Goal: Task Accomplishment & Management: Use online tool/utility

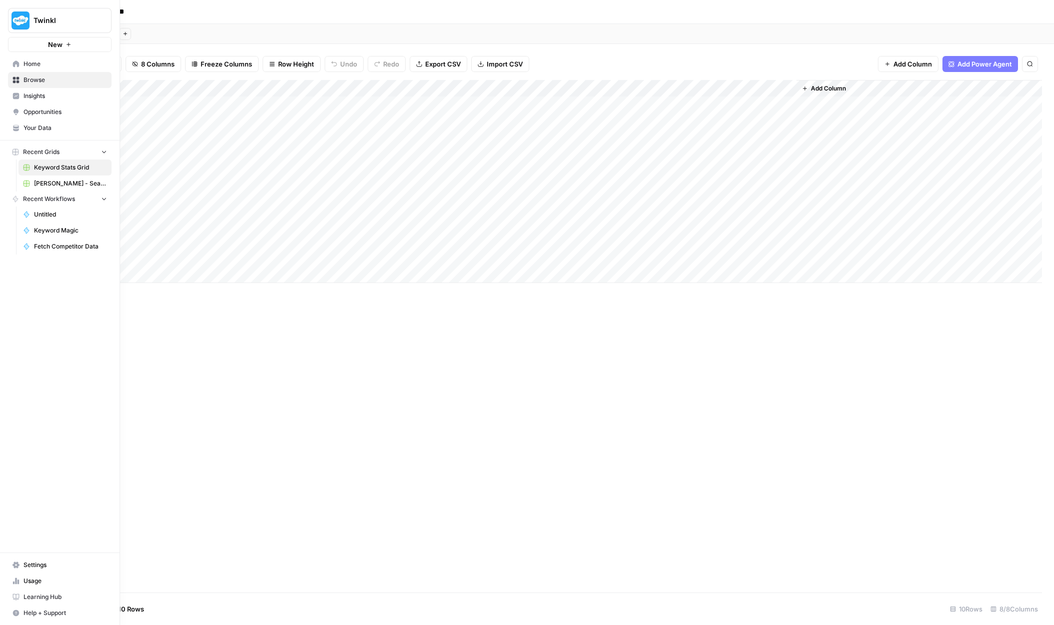
click at [49, 83] on span "Browse" at bounding box center [66, 80] width 84 height 9
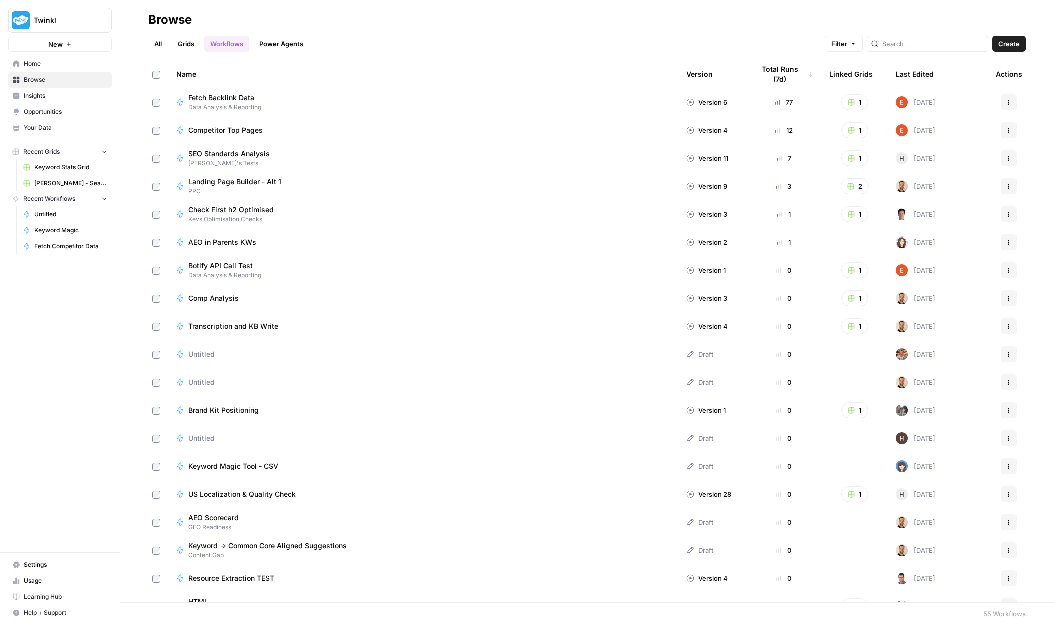
click at [34, 565] on span "Settings" at bounding box center [66, 565] width 84 height 9
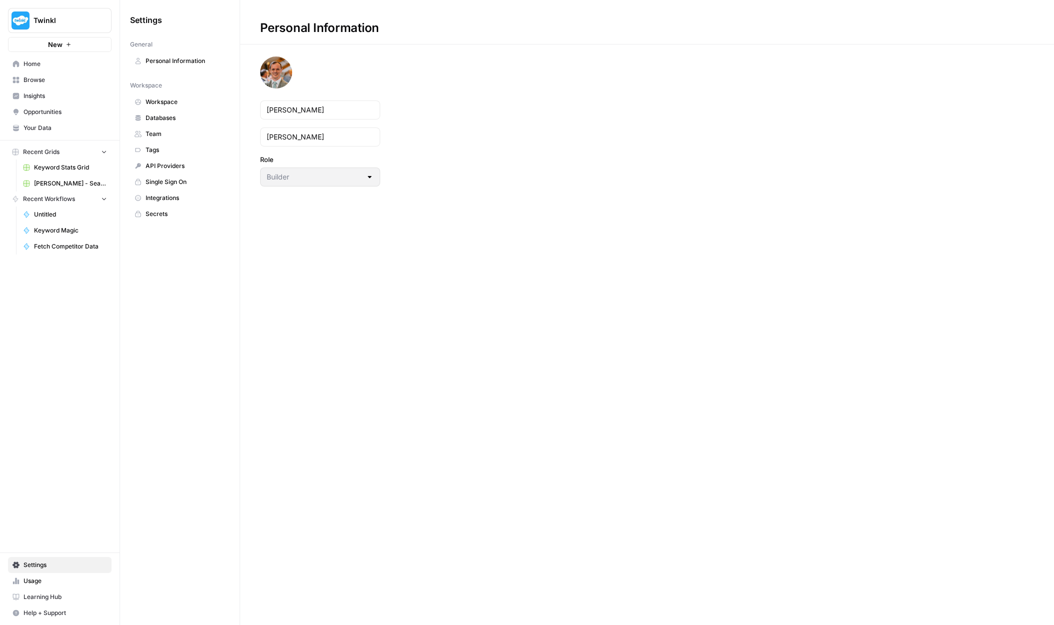
click at [159, 198] on span "Integrations" at bounding box center [186, 198] width 80 height 9
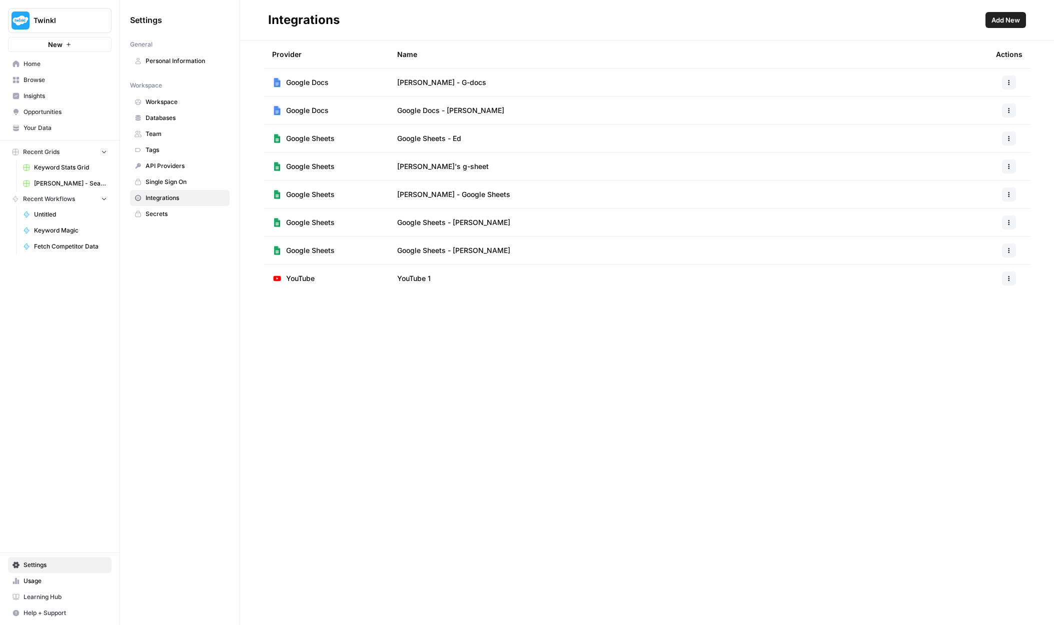
click at [1002, 19] on span "Add New" at bounding box center [1006, 20] width 29 height 10
click at [34, 80] on span "Browse" at bounding box center [66, 80] width 84 height 9
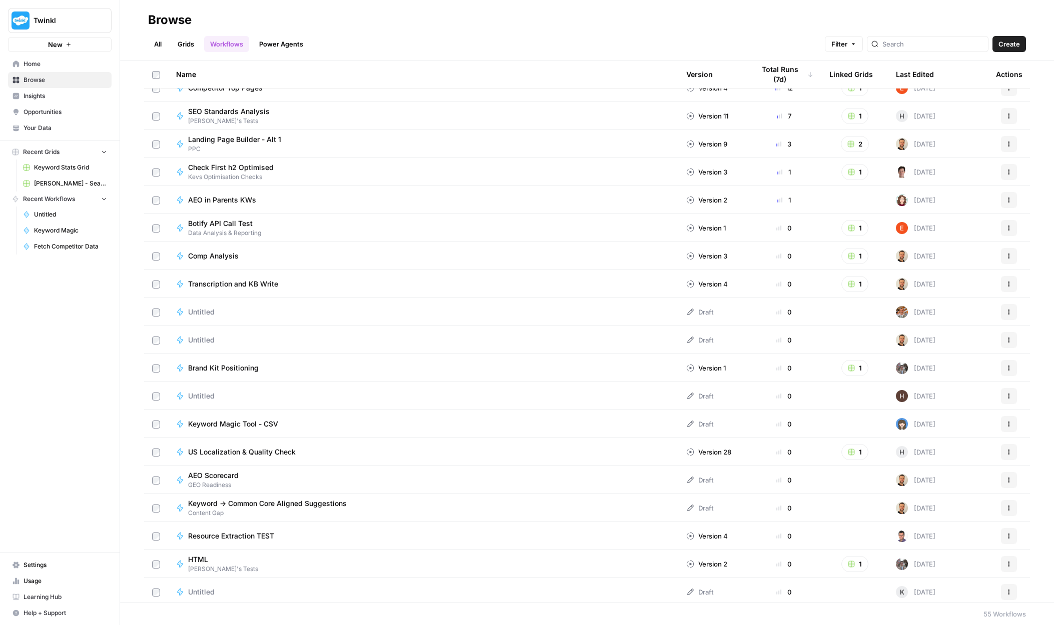
scroll to position [50, 0]
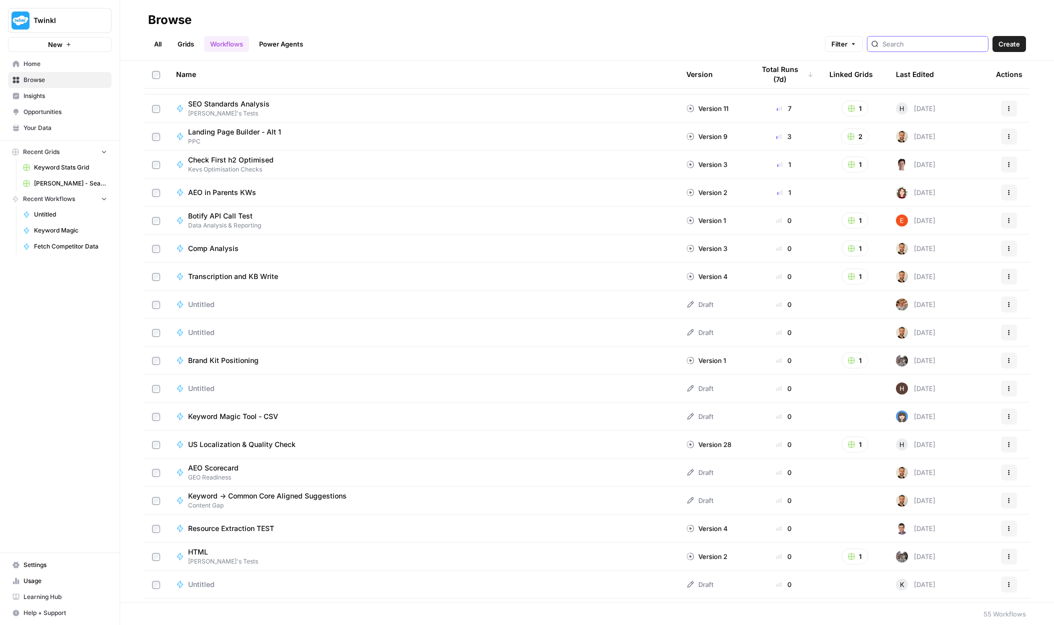
click at [932, 43] on input "search" at bounding box center [934, 44] width 102 height 10
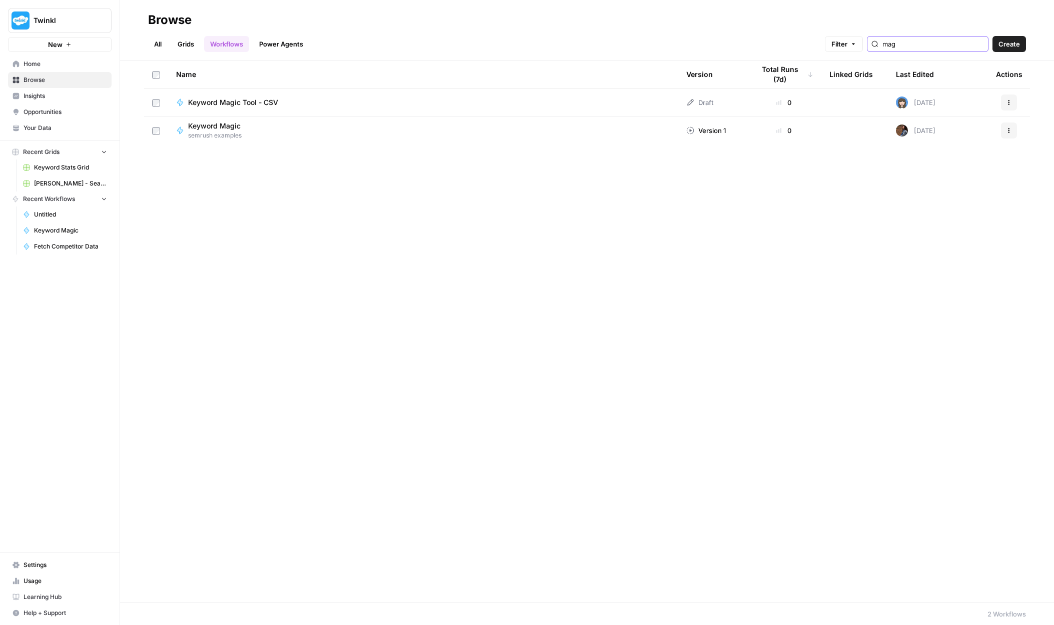
type input "mag"
click at [1008, 103] on icon "button" at bounding box center [1009, 103] width 6 height 6
click at [1012, 102] on icon "button" at bounding box center [1009, 103] width 6 height 6
click at [442, 262] on div "Name Version Total Runs (7d) Linked Grids Last Edited Actions Keyword Magic Too…" at bounding box center [587, 332] width 934 height 542
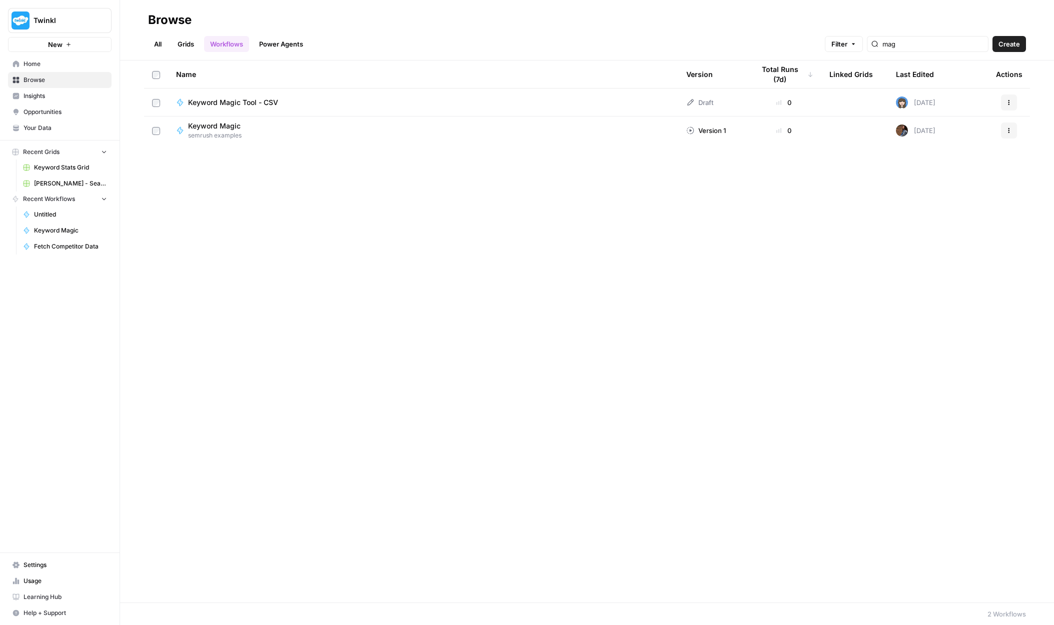
click at [249, 105] on span "Keyword Magic Tool - CSV" at bounding box center [233, 103] width 90 height 10
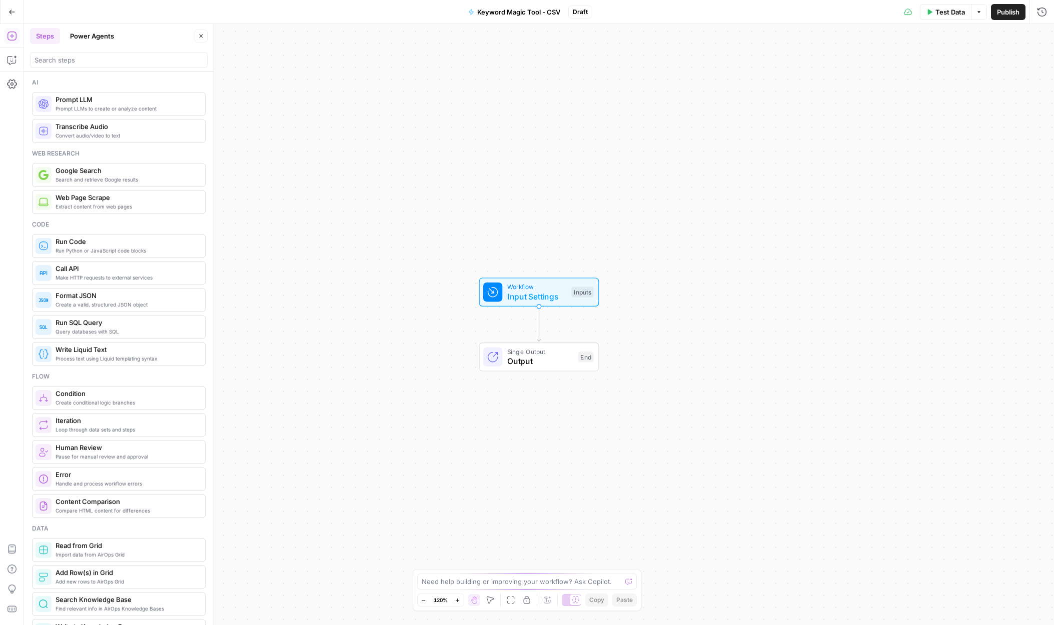
click at [978, 15] on button "Options" at bounding box center [979, 12] width 16 height 16
click at [658, 19] on div "Test Data Options Publish Run History" at bounding box center [823, 12] width 462 height 24
click at [14, 13] on icon "button" at bounding box center [12, 12] width 7 height 7
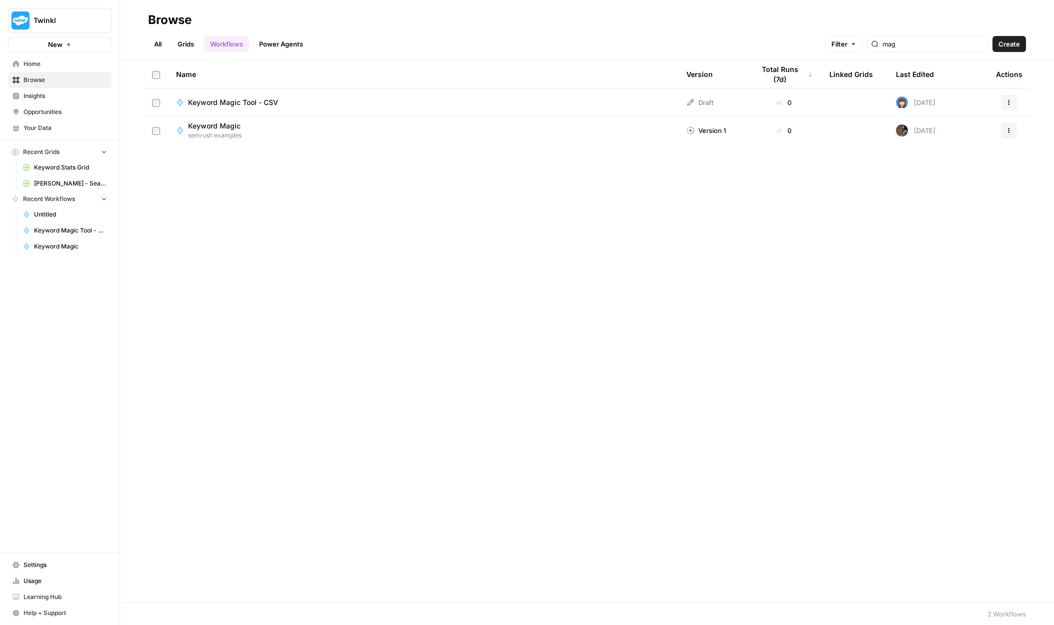
click at [238, 126] on span "Keyword Magic" at bounding box center [214, 126] width 53 height 10
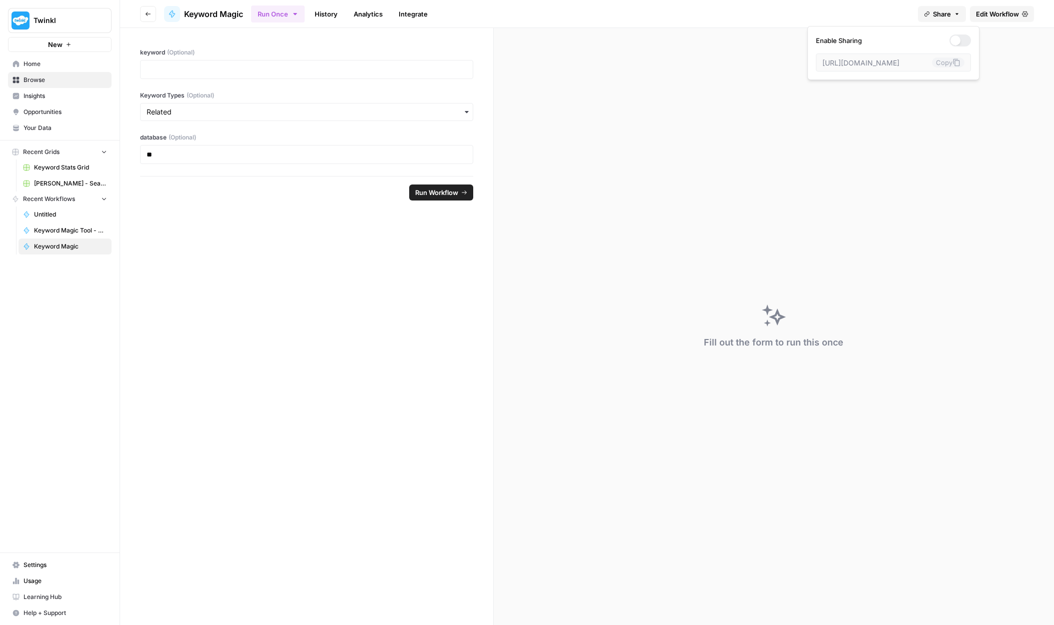
click at [959, 17] on icon "button" at bounding box center [957, 14] width 6 height 6
click at [964, 181] on div "Fill out the form to run this once" at bounding box center [774, 326] width 560 height 597
click at [151, 16] on icon "button" at bounding box center [148, 14] width 6 height 6
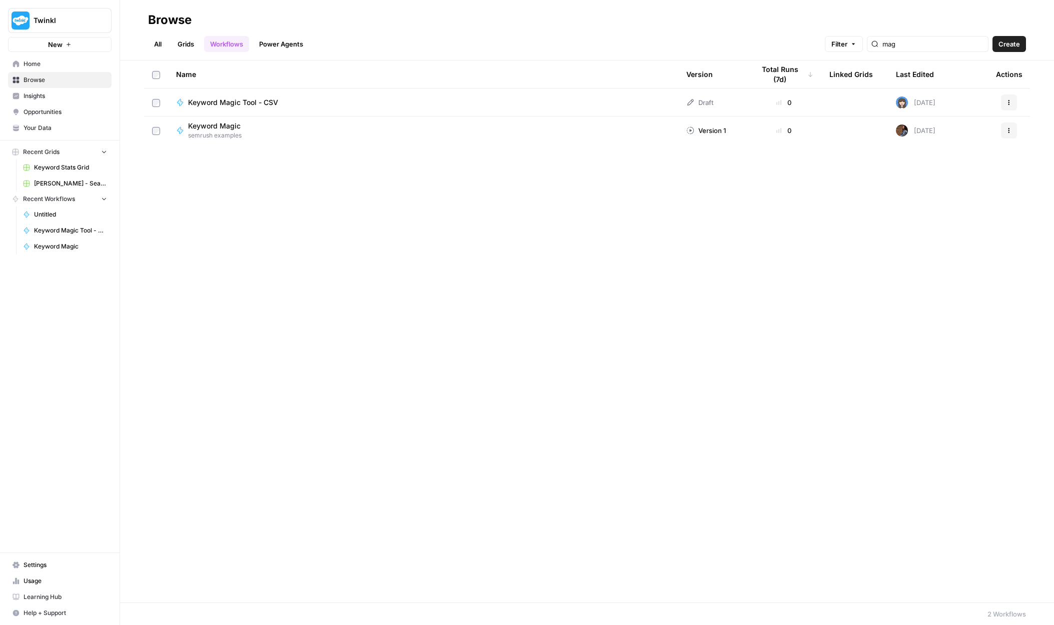
click at [216, 104] on span "Keyword Magic Tool - CSV" at bounding box center [233, 103] width 90 height 10
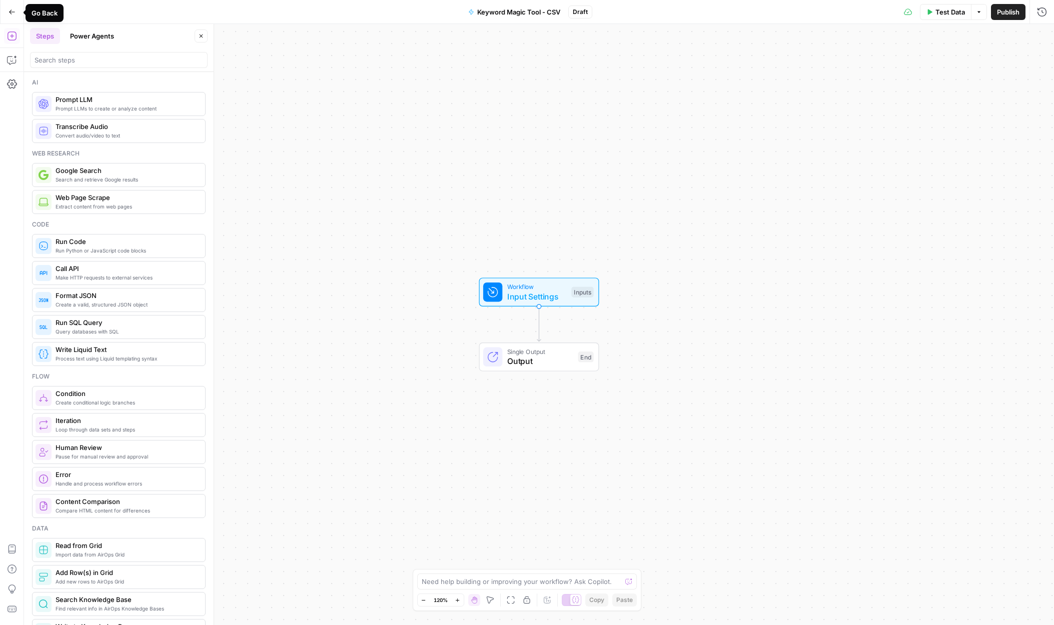
click at [10, 15] on icon "button" at bounding box center [12, 12] width 7 height 7
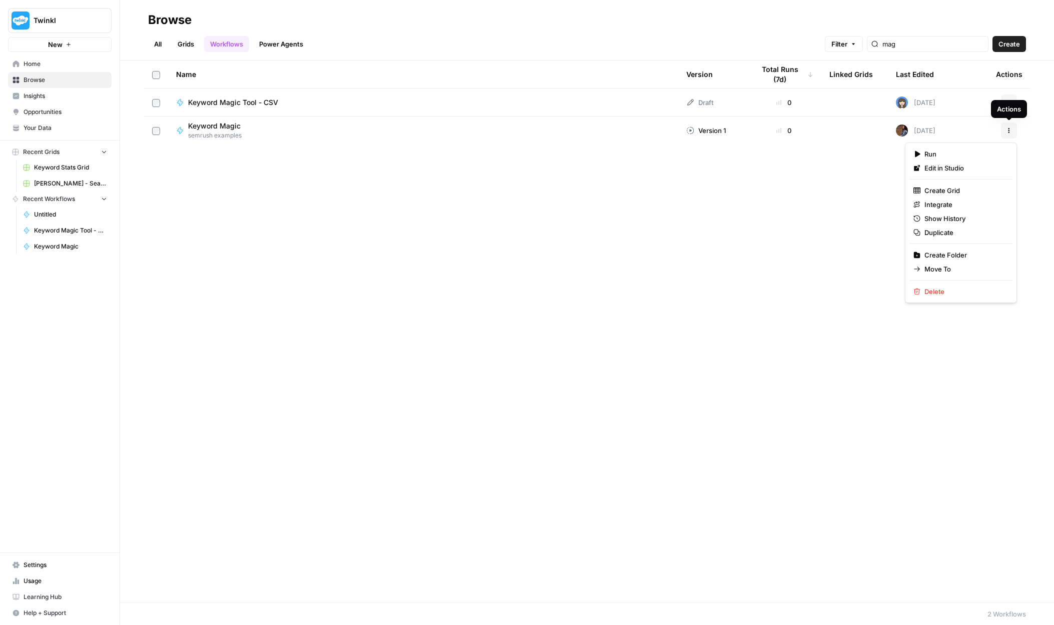
click at [1010, 128] on icon "button" at bounding box center [1009, 131] width 6 height 6
click at [228, 124] on span "Keyword Magic" at bounding box center [214, 126] width 53 height 10
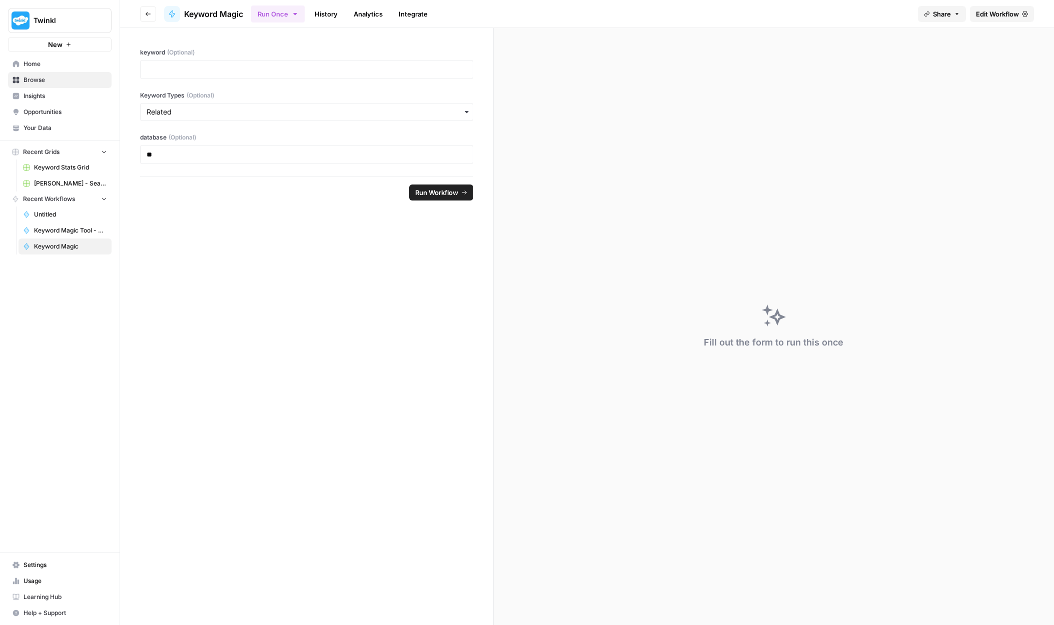
click at [151, 13] on icon "button" at bounding box center [148, 14] width 6 height 6
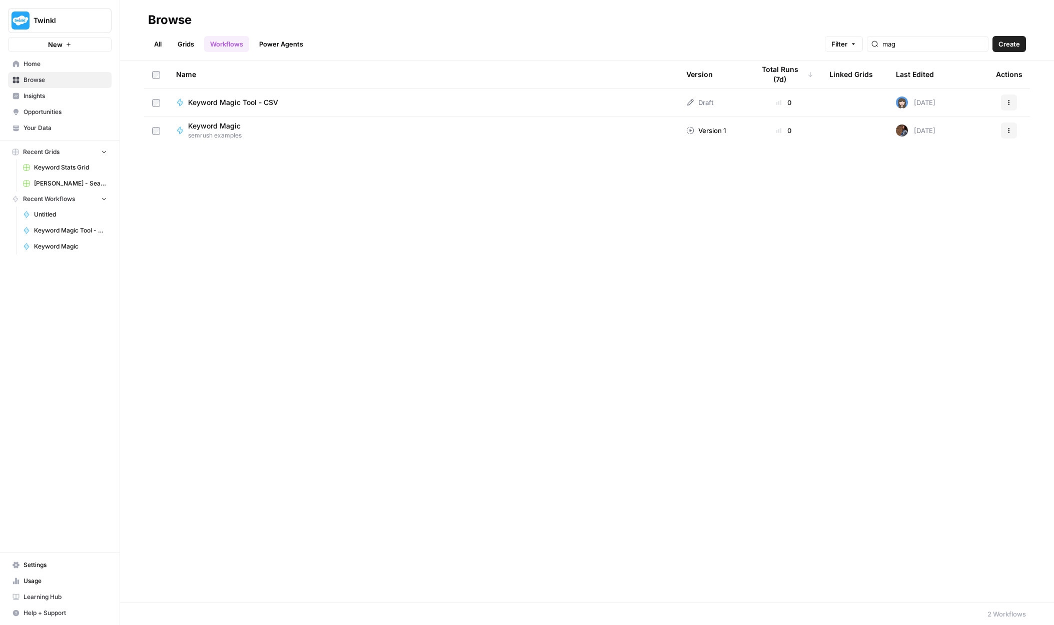
click at [1013, 132] on button "Actions" at bounding box center [1009, 131] width 16 height 16
click at [950, 235] on span "Duplicate" at bounding box center [965, 233] width 80 height 10
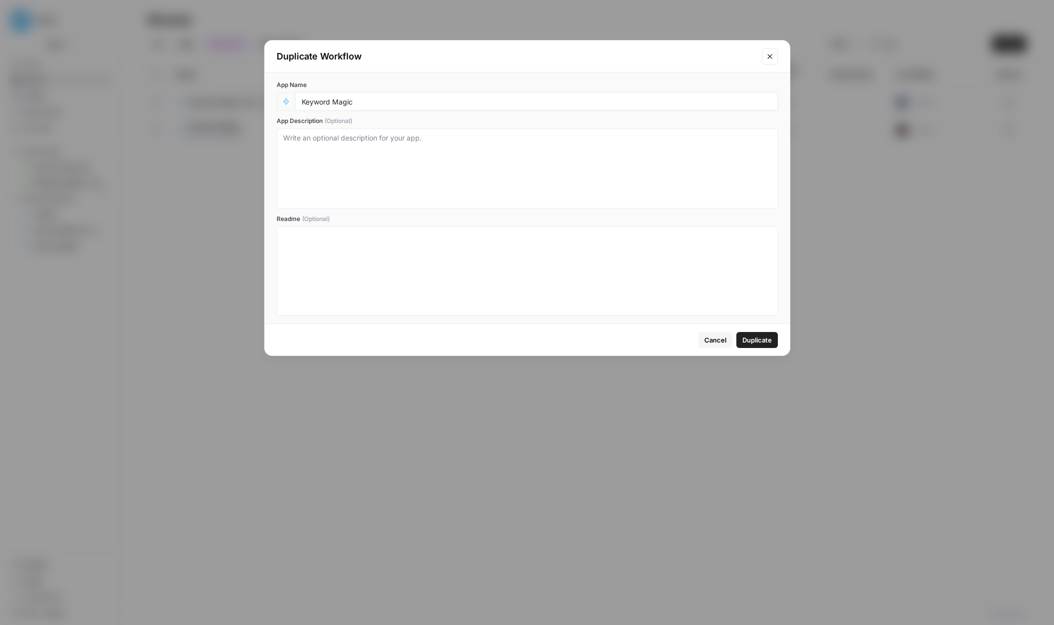
click at [382, 106] on input "Keyword Magic" at bounding box center [537, 101] width 470 height 9
type input "Keyword Magic - [PERSON_NAME]'s Draft"
click at [768, 338] on span "Duplicate" at bounding box center [758, 340] width 30 height 10
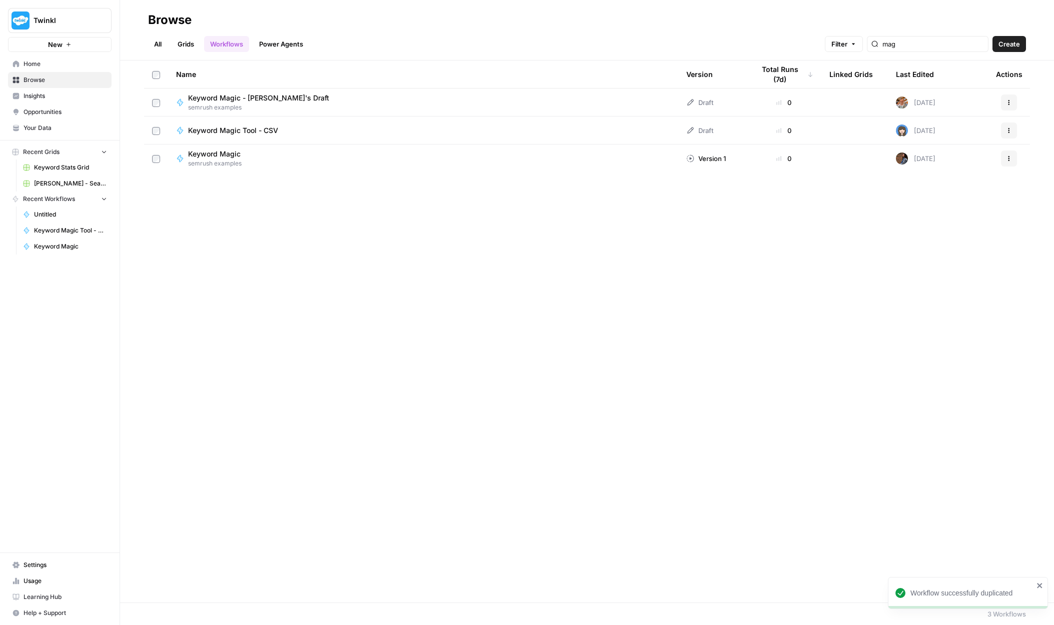
click at [231, 102] on span "Keyword Magic - [PERSON_NAME]'s Draft" at bounding box center [258, 98] width 141 height 10
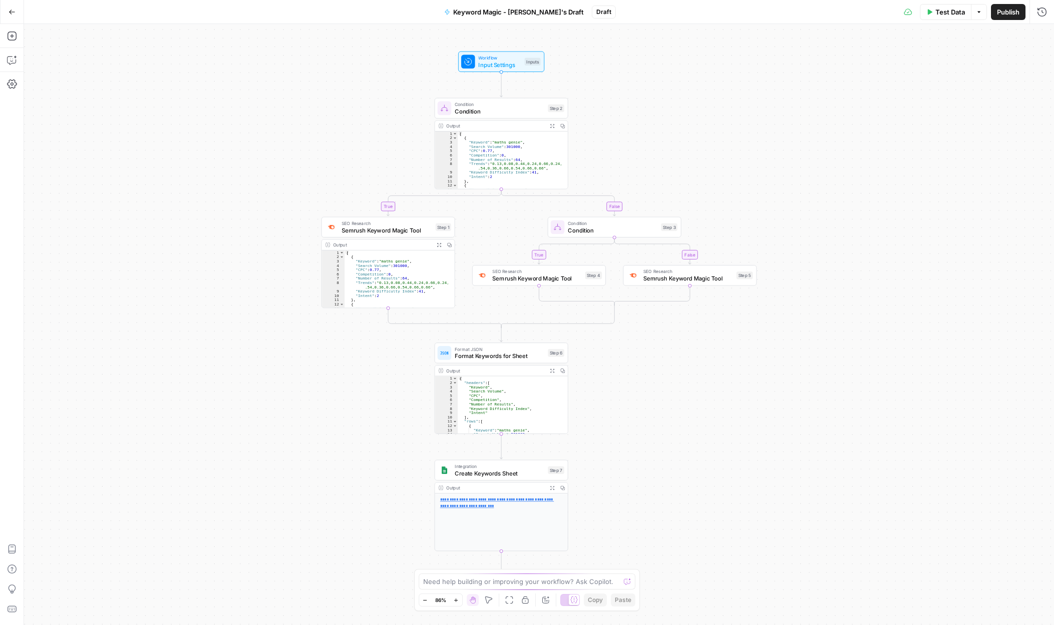
click at [522, 509] on p "**********" at bounding box center [501, 503] width 123 height 13
click at [539, 515] on div "**********" at bounding box center [501, 523] width 133 height 58
click at [978, 14] on icon "button" at bounding box center [979, 12] width 6 height 6
click at [531, 524] on div "**********" at bounding box center [501, 523] width 133 height 58
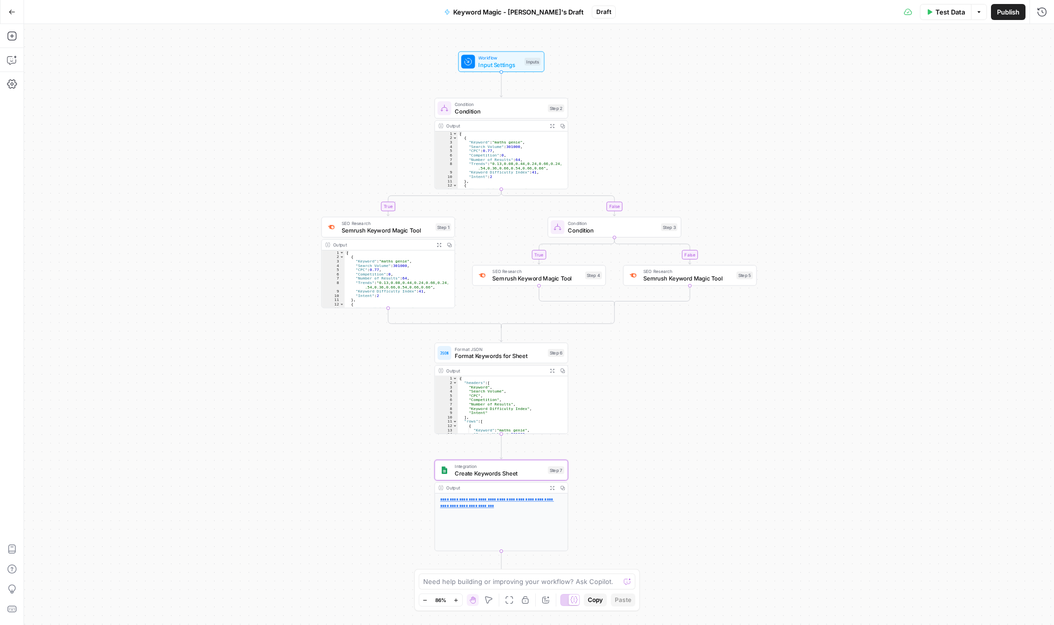
click at [722, 467] on div "true false true false Workflow Input Settings Inputs Condition Condition Step 2…" at bounding box center [539, 324] width 1030 height 601
click at [526, 525] on div "**********" at bounding box center [501, 522] width 133 height 58
drag, startPoint x: 513, startPoint y: 473, endPoint x: 514, endPoint y: 462, distance: 11.0
click at [513, 473] on span "Create Keywords Sheet" at bounding box center [500, 473] width 90 height 9
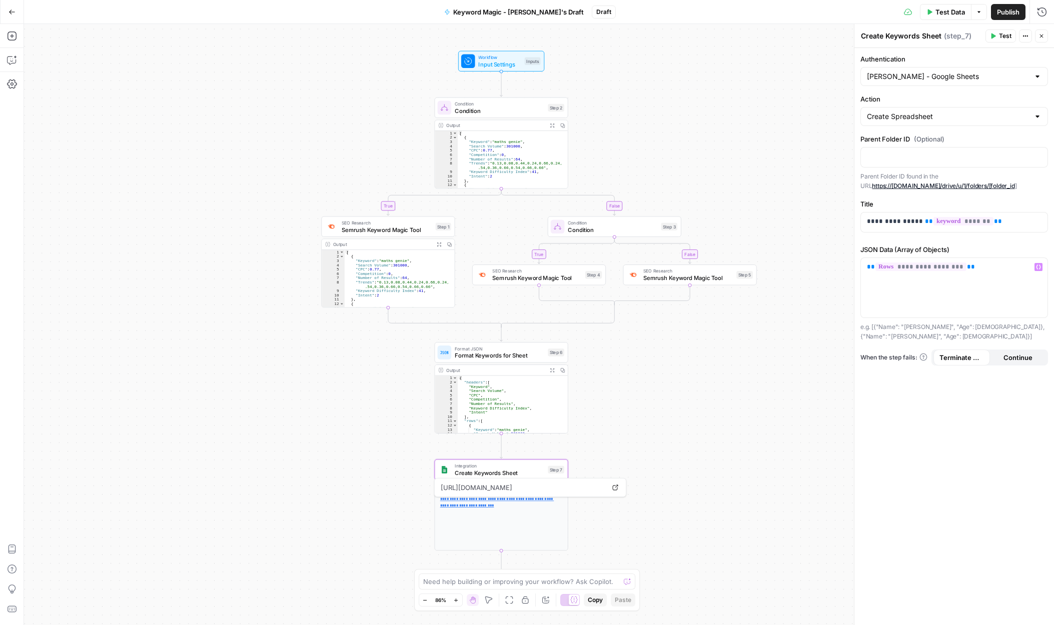
click at [1036, 78] on div at bounding box center [1038, 77] width 8 height 10
click at [934, 156] on span "Google Sheets - [PERSON_NAME]" at bounding box center [952, 158] width 167 height 10
type input "Google Sheets - [PERSON_NAME]"
click at [718, 499] on div "true false true false Workflow Input Settings Inputs Condition Condition Step 2…" at bounding box center [539, 324] width 1030 height 601
click at [483, 108] on span "Condition" at bounding box center [500, 111] width 90 height 9
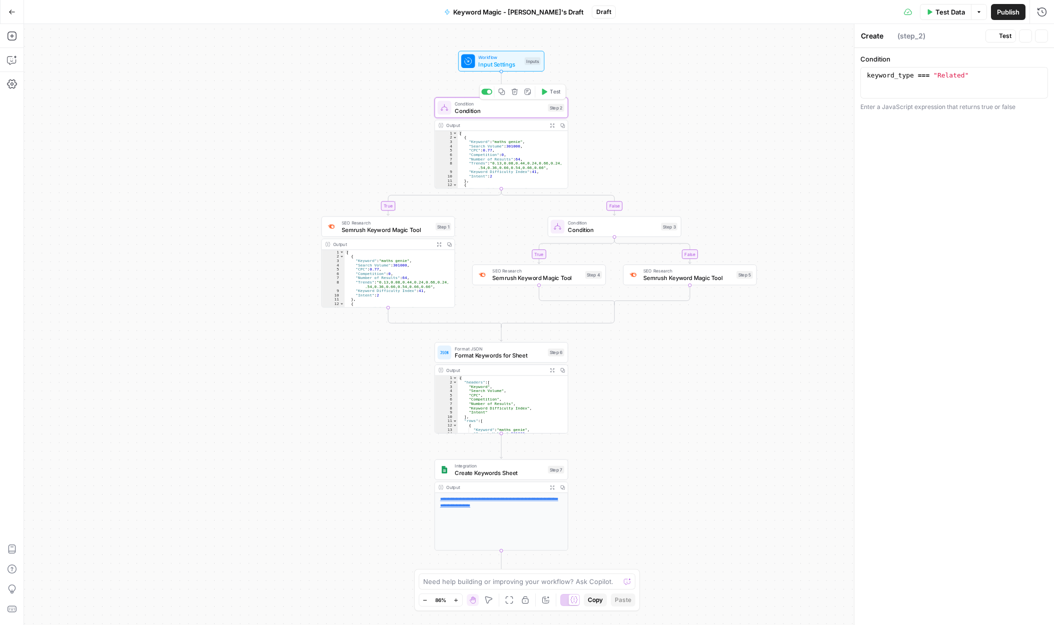
type textarea "Condition"
click at [14, 37] on icon "button" at bounding box center [12, 36] width 10 height 10
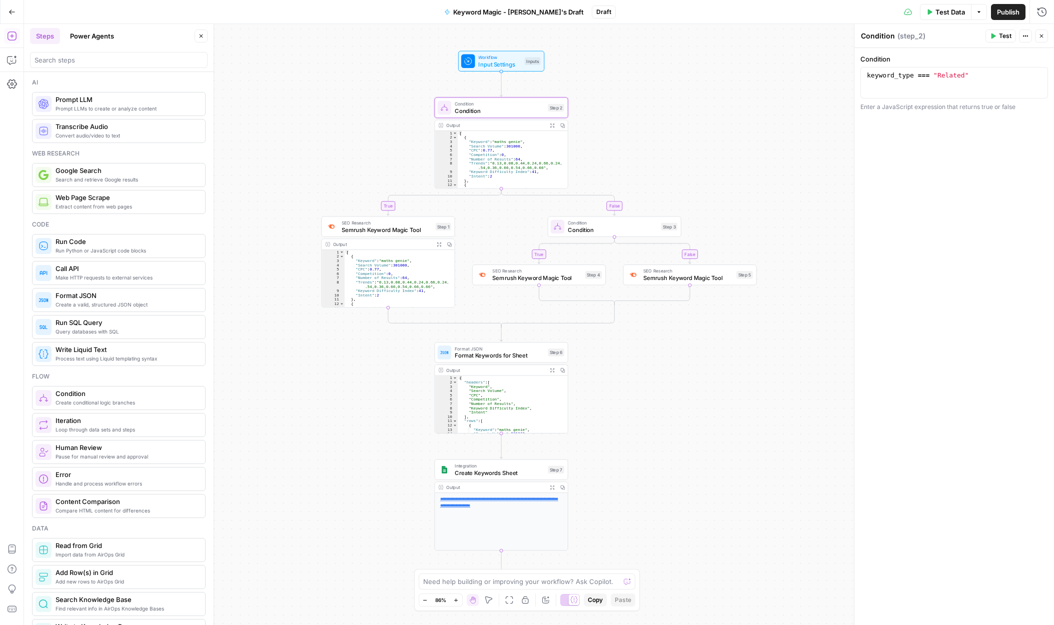
click at [339, 110] on div "true false true false Workflow Input Settings Inputs Condition Condition Step 2…" at bounding box center [539, 324] width 1030 height 601
click at [1000, 33] on span "Test" at bounding box center [1005, 36] width 13 height 9
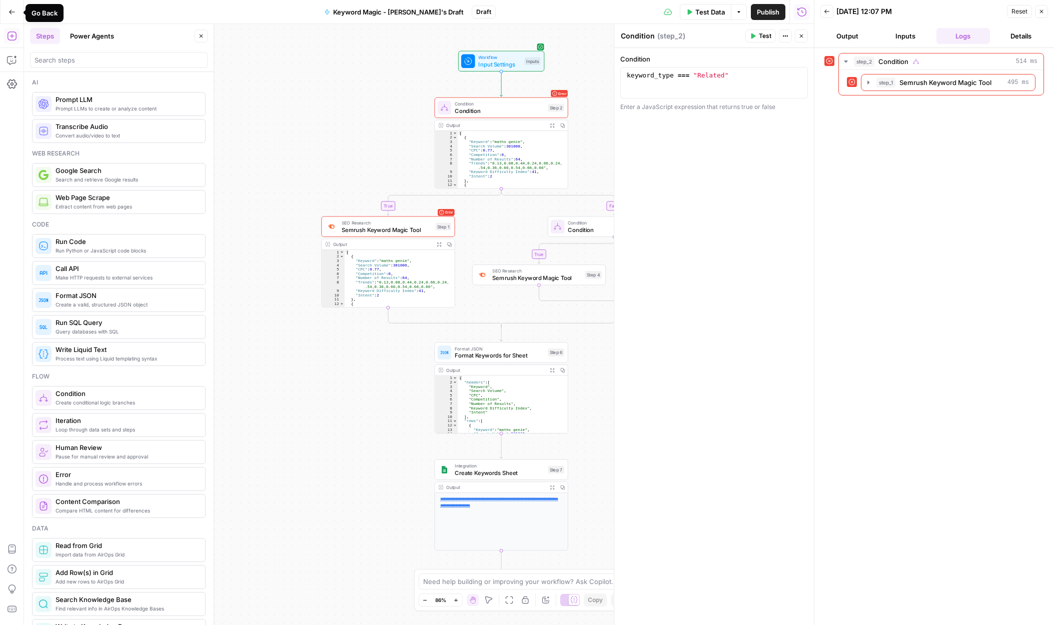
click at [13, 13] on icon "button" at bounding box center [12, 12] width 7 height 7
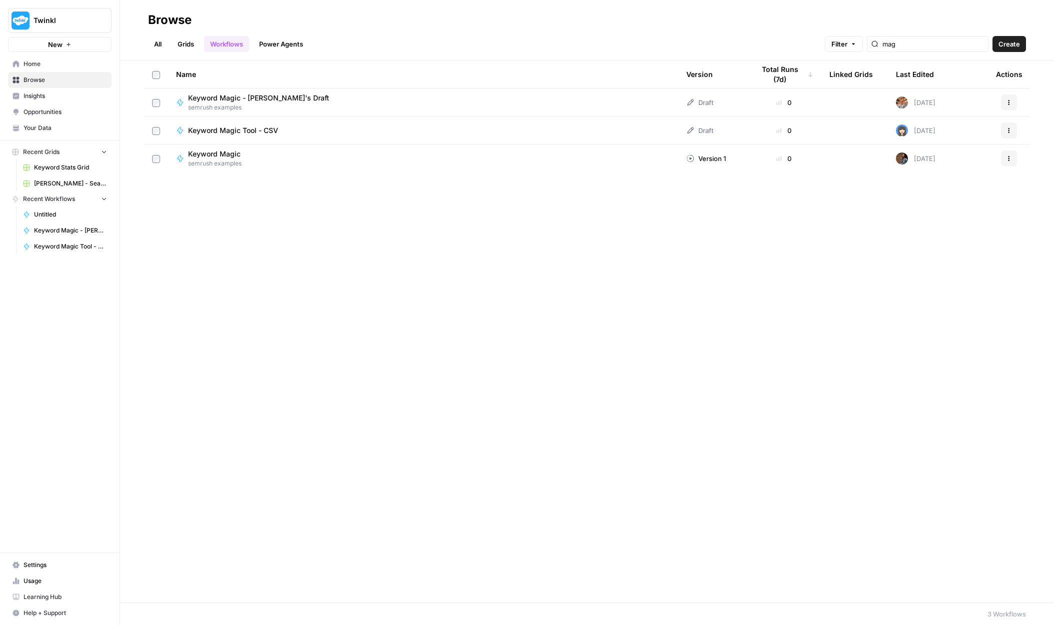
click at [241, 97] on span "Keyword Magic - [PERSON_NAME]'s Draft" at bounding box center [258, 98] width 141 height 10
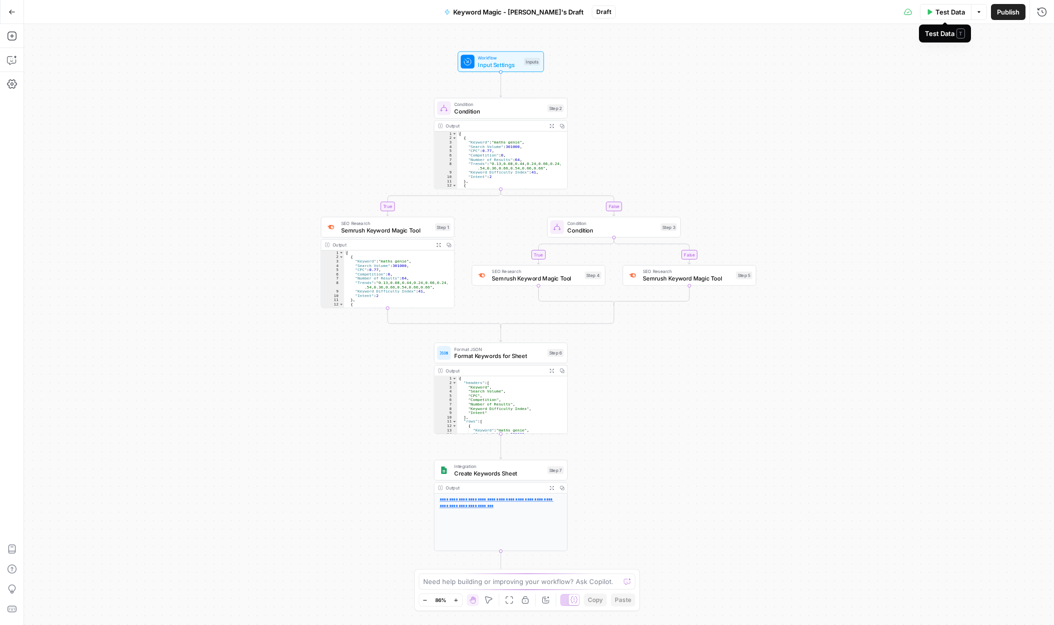
click at [981, 15] on button "Options" at bounding box center [979, 12] width 16 height 16
click at [937, 31] on span "Run Test" at bounding box center [951, 36] width 44 height 10
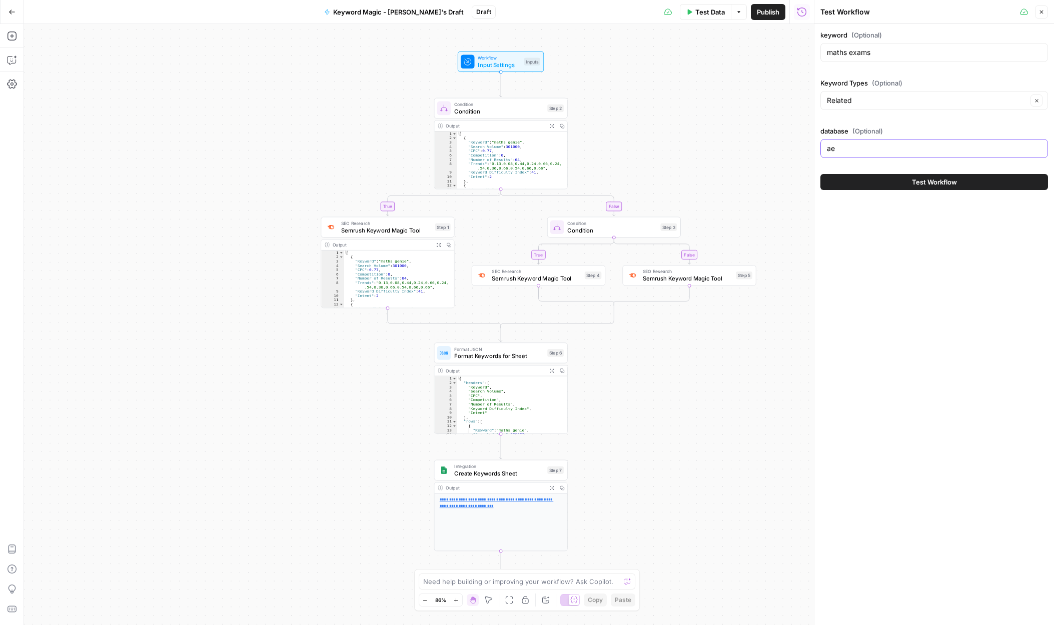
click at [828, 151] on input "ae" at bounding box center [934, 149] width 215 height 10
type input "uk"
click at [854, 54] on input "maths exams" at bounding box center [934, 53] width 215 height 10
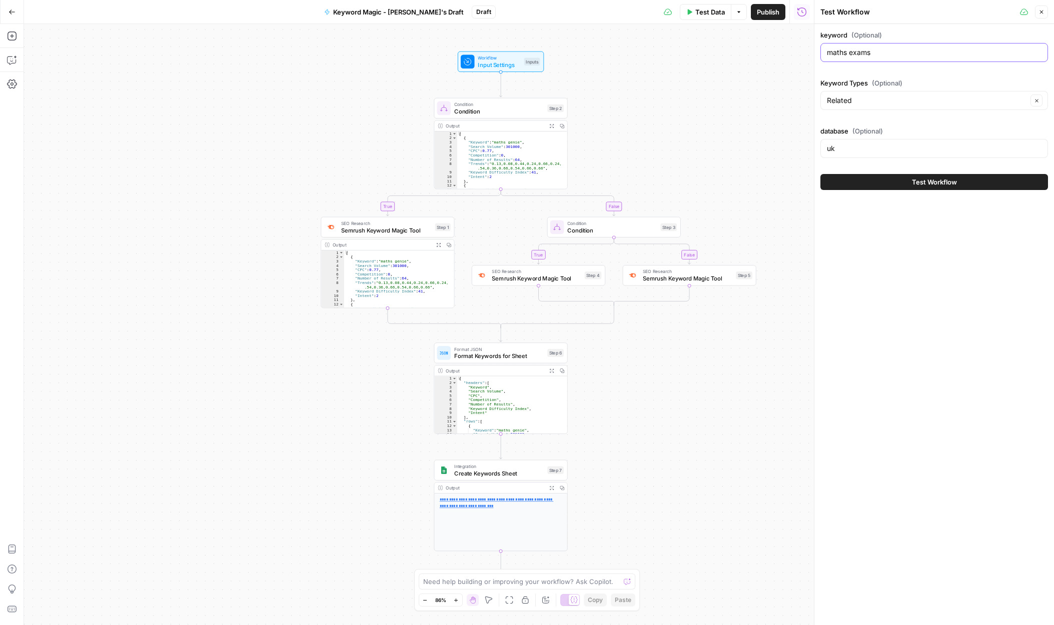
click at [854, 54] on input "maths exams" at bounding box center [934, 53] width 215 height 10
type input "year 7 maths test"
click at [863, 107] on div "Related Clear" at bounding box center [935, 100] width 228 height 19
type input "Related"
click at [930, 71] on div "keyword (Optional) year 7 maths test Keyword Types (Optional) Related Clear dat…" at bounding box center [935, 96] width 228 height 132
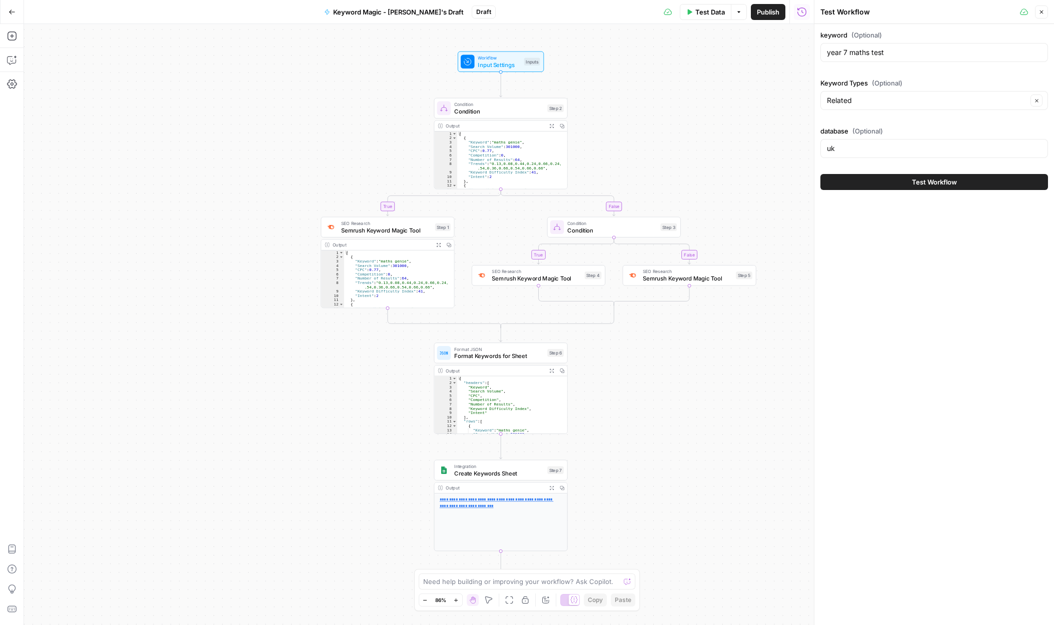
click at [922, 178] on span "Test Workflow" at bounding box center [934, 182] width 45 height 10
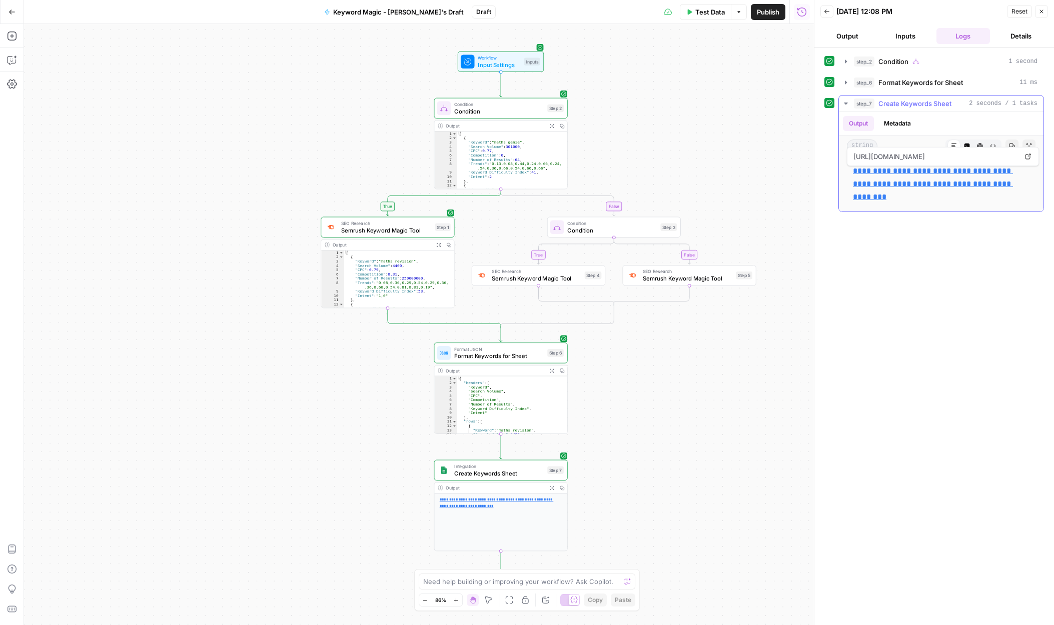
click at [917, 181] on link "**********" at bounding box center [933, 184] width 160 height 34
click at [766, 15] on span "Publish" at bounding box center [768, 12] width 23 height 10
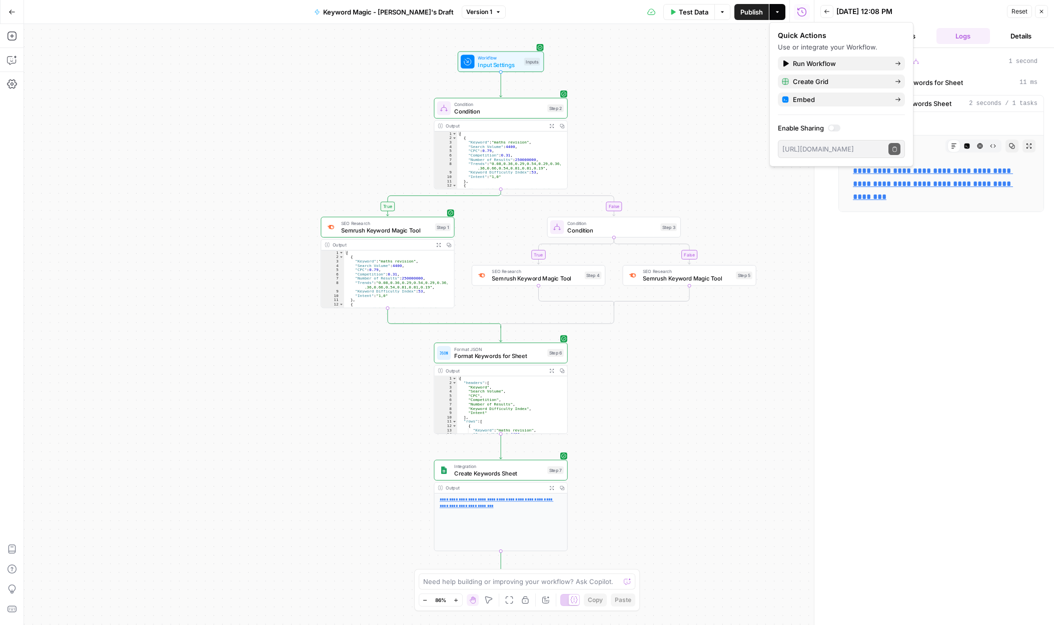
click at [970, 372] on div "**********" at bounding box center [935, 336] width 220 height 567
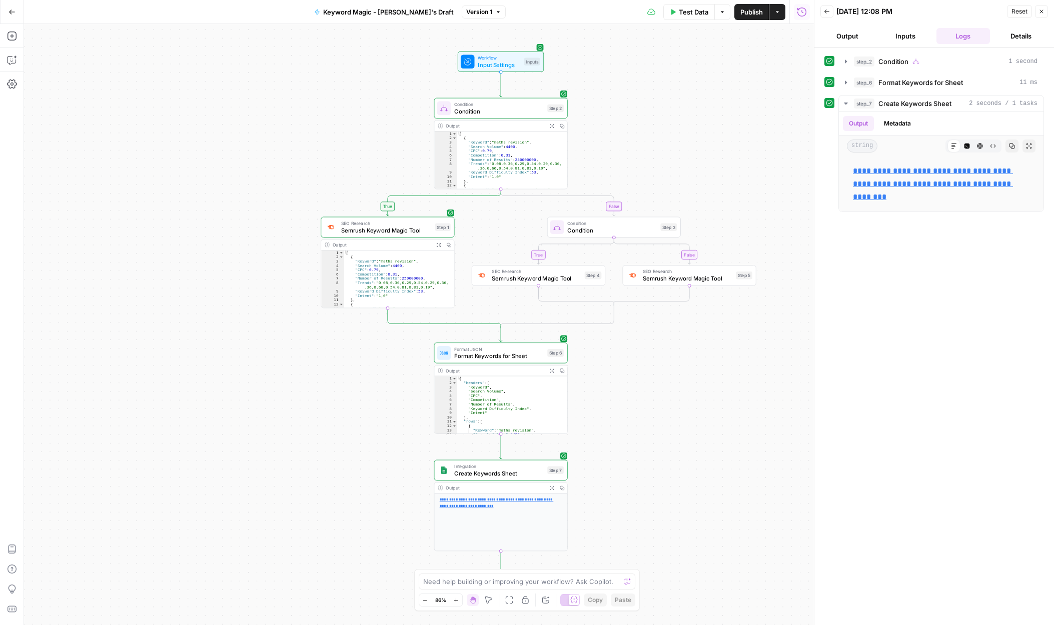
click at [9, 12] on icon "button" at bounding box center [12, 12] width 7 height 7
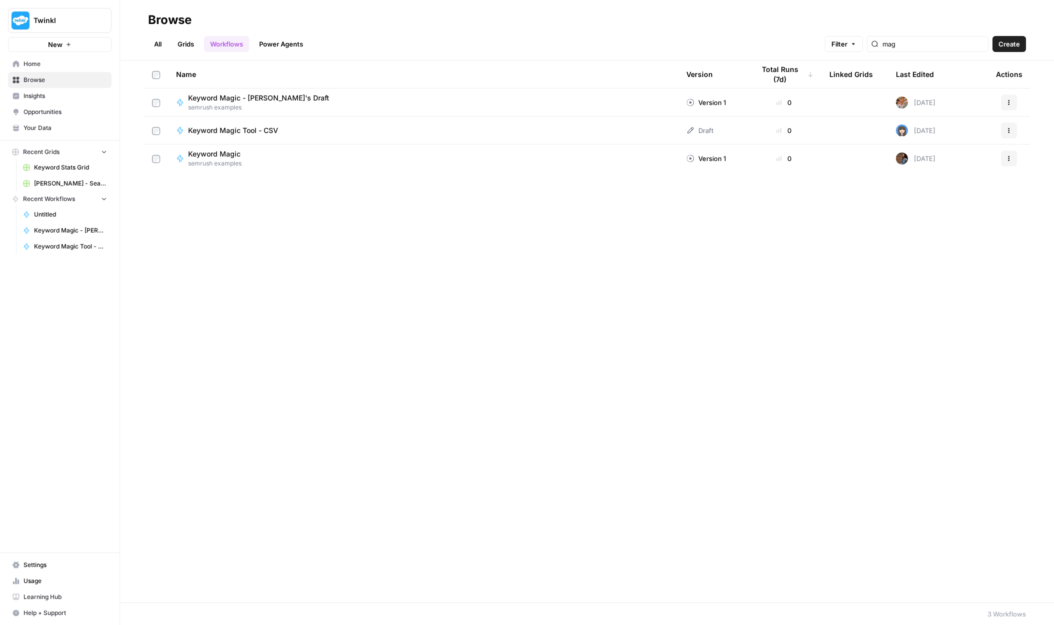
click at [276, 97] on span "Keyword Magic - [PERSON_NAME]'s Draft" at bounding box center [258, 98] width 141 height 10
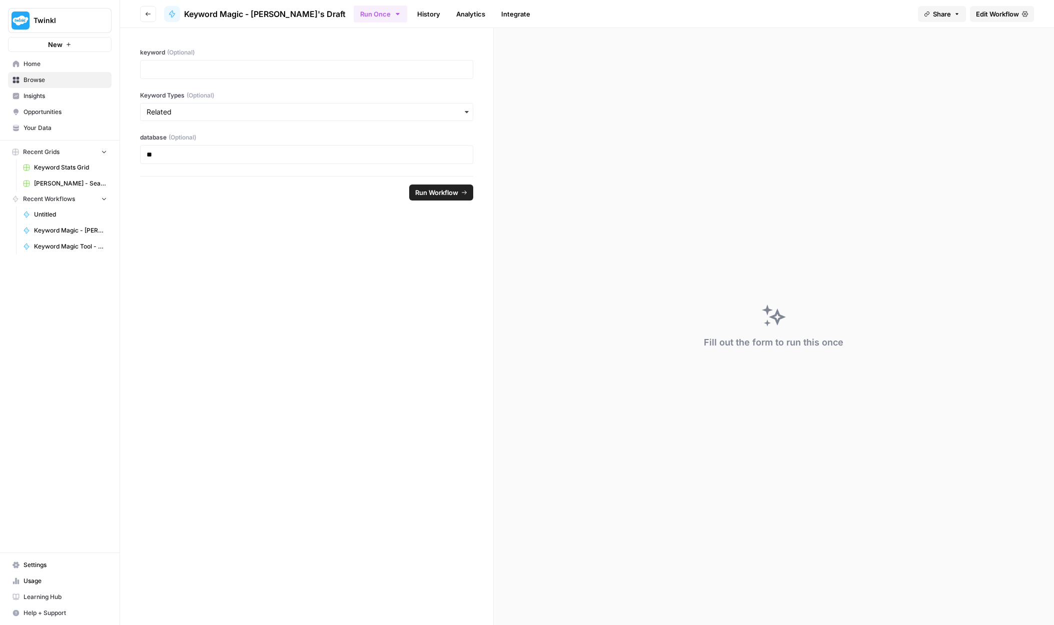
click at [997, 17] on span "Edit Workflow" at bounding box center [997, 14] width 43 height 10
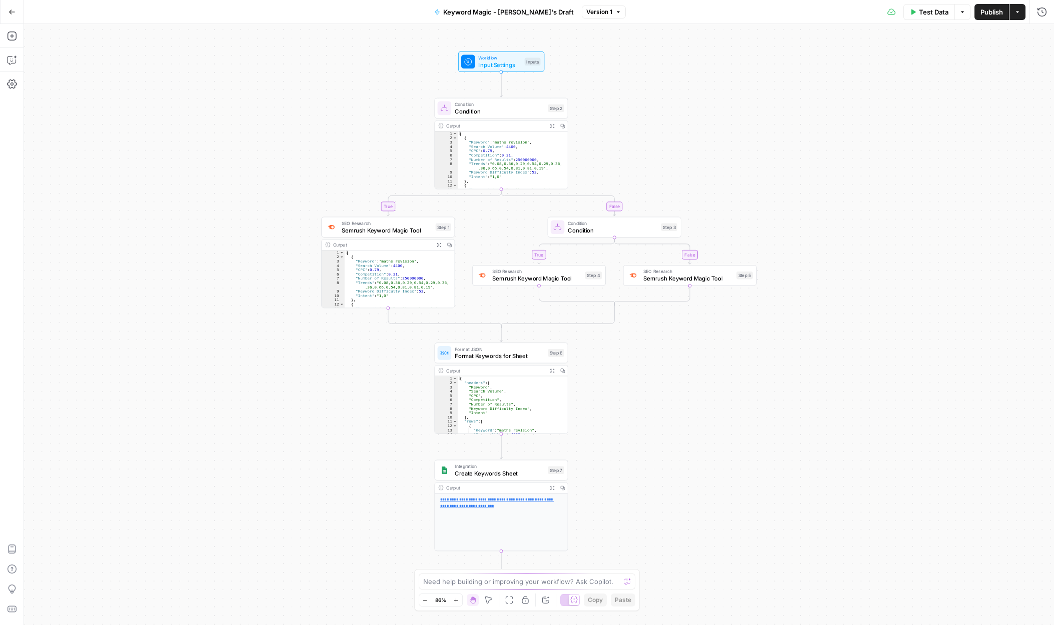
click at [510, 474] on span "Create Keywords Sheet" at bounding box center [500, 473] width 90 height 9
